Goal: Task Accomplishment & Management: Use online tool/utility

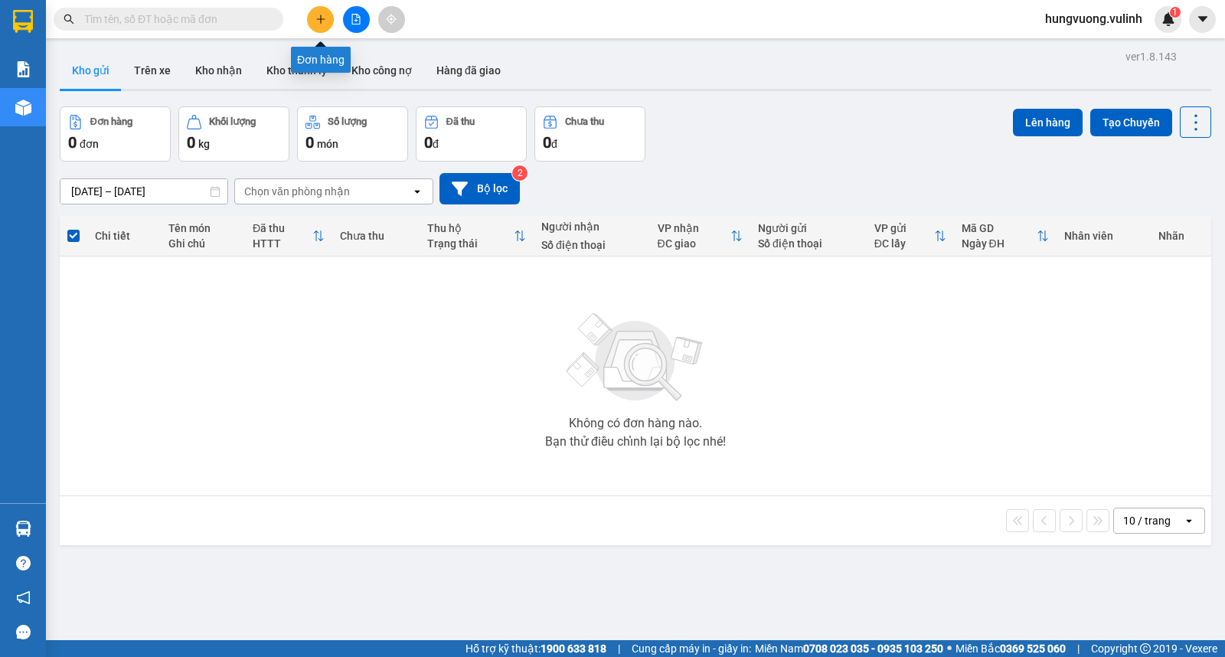
click at [320, 18] on icon "plus" at bounding box center [320, 19] width 1 height 8
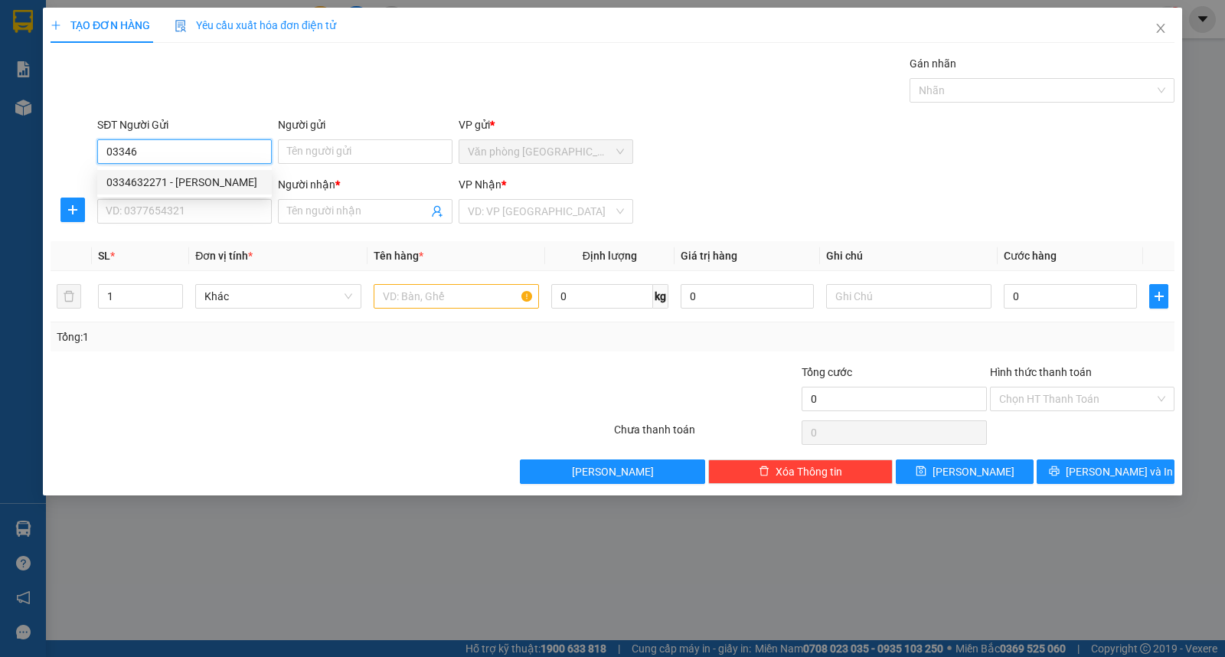
click at [227, 178] on div "0334632271 - [PERSON_NAME]" at bounding box center [184, 182] width 156 height 17
type input "0334632271"
type input "QUÁCH VĂN THỨC"
type input "0869643718"
type input "MAI"
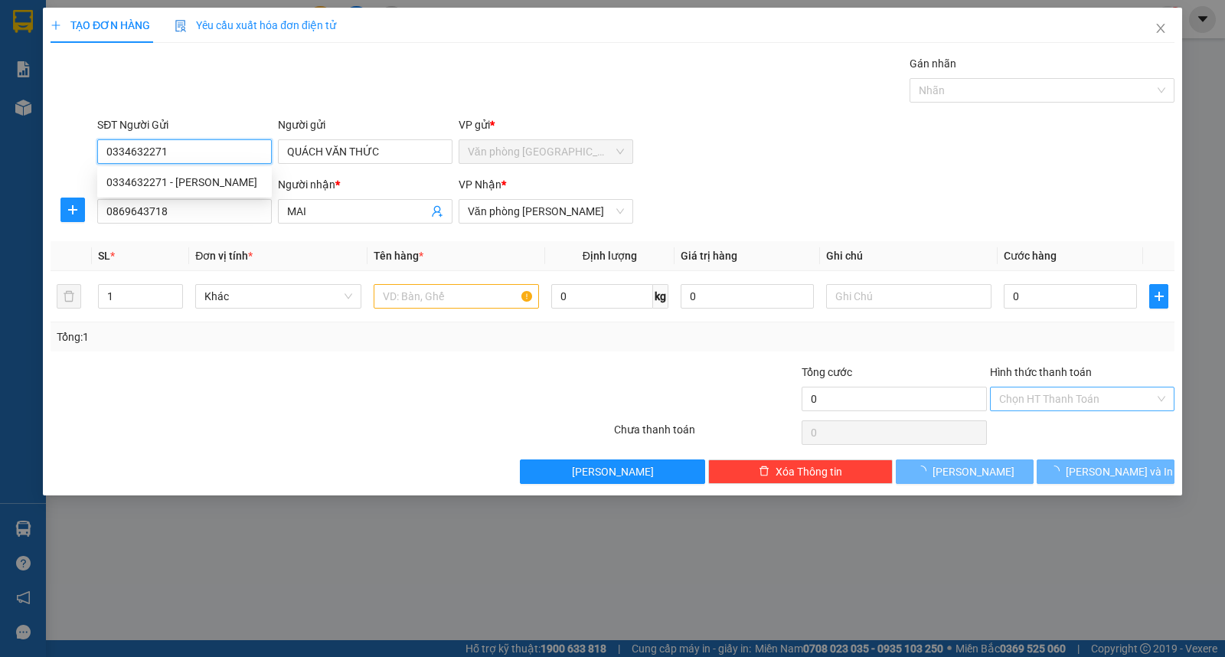
type input "40.000"
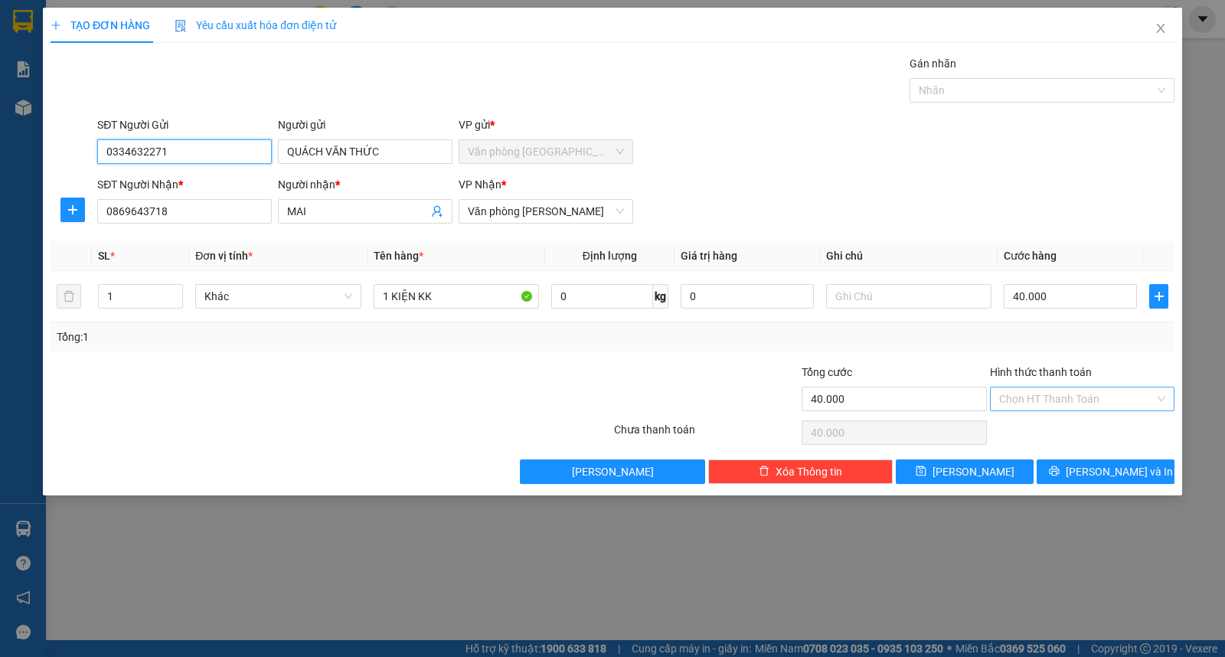
type input "0334632271"
click at [1088, 400] on input "Hình thức thanh toán" at bounding box center [1076, 398] width 155 height 23
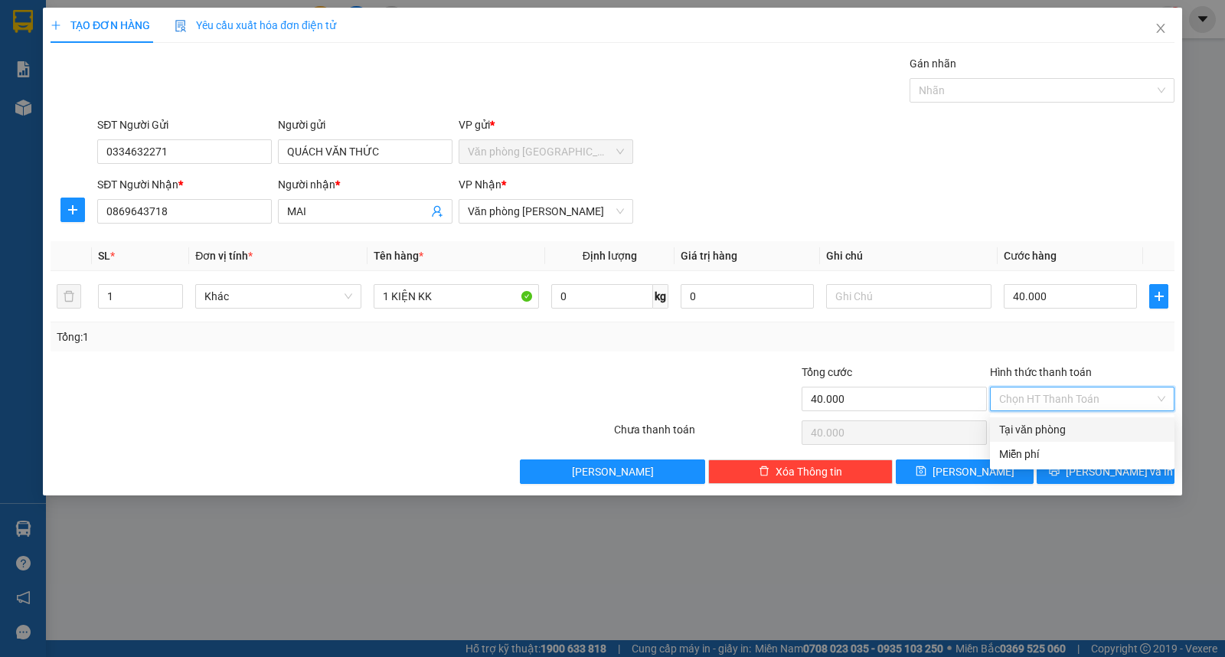
click at [1075, 423] on div "Tại văn phòng" at bounding box center [1082, 429] width 166 height 17
type input "0"
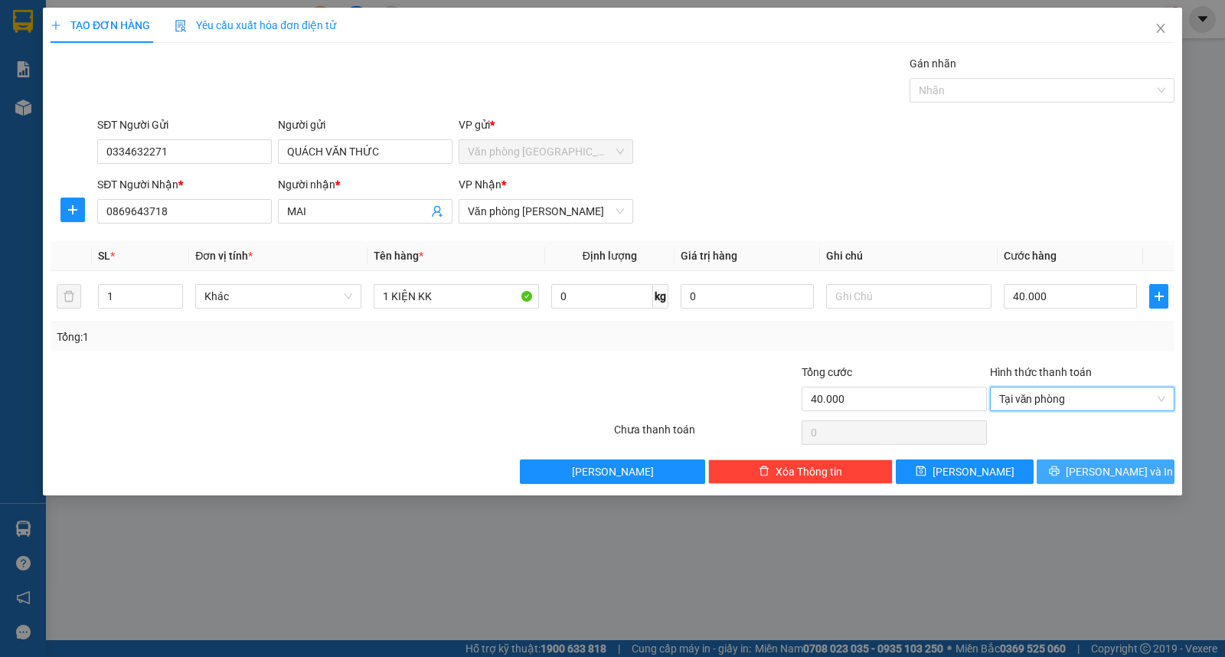
click at [1104, 479] on span "[PERSON_NAME] và In" at bounding box center [1118, 471] width 107 height 17
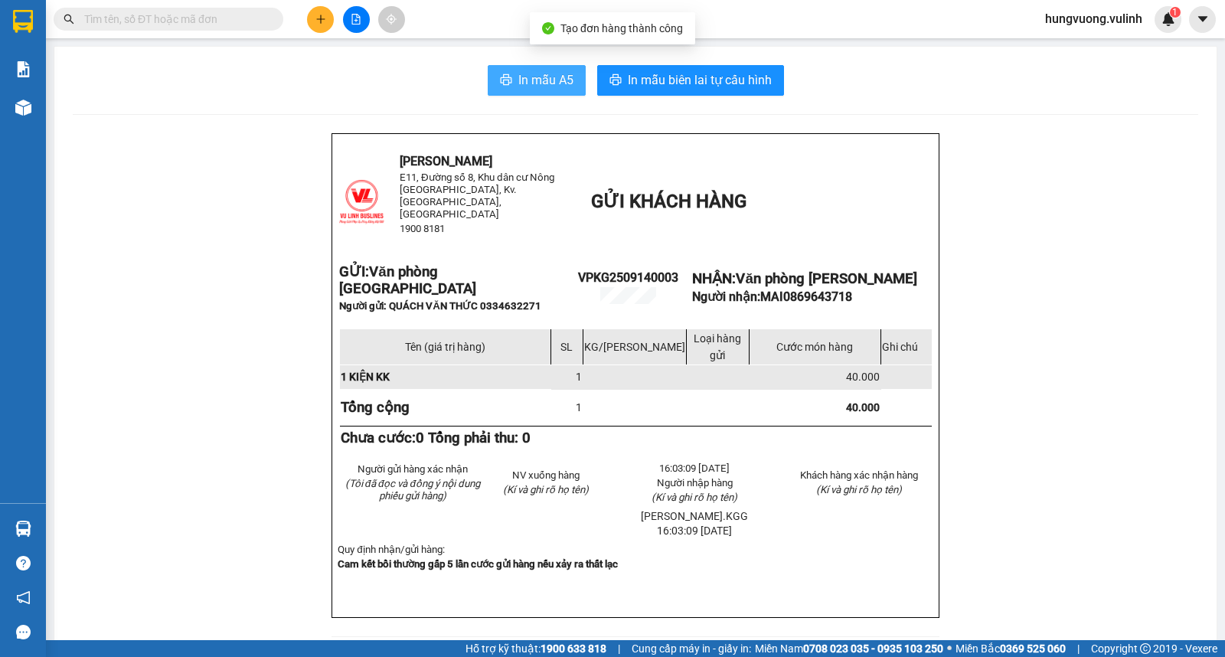
click at [548, 86] on span "In mẫu A5" at bounding box center [545, 79] width 55 height 19
